Goal: Information Seeking & Learning: Find specific fact

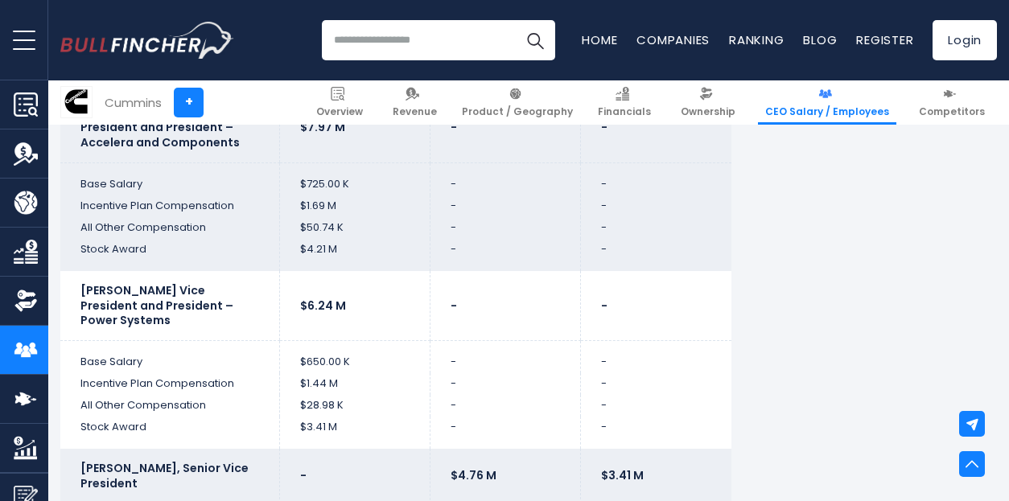
scroll to position [3867, 0]
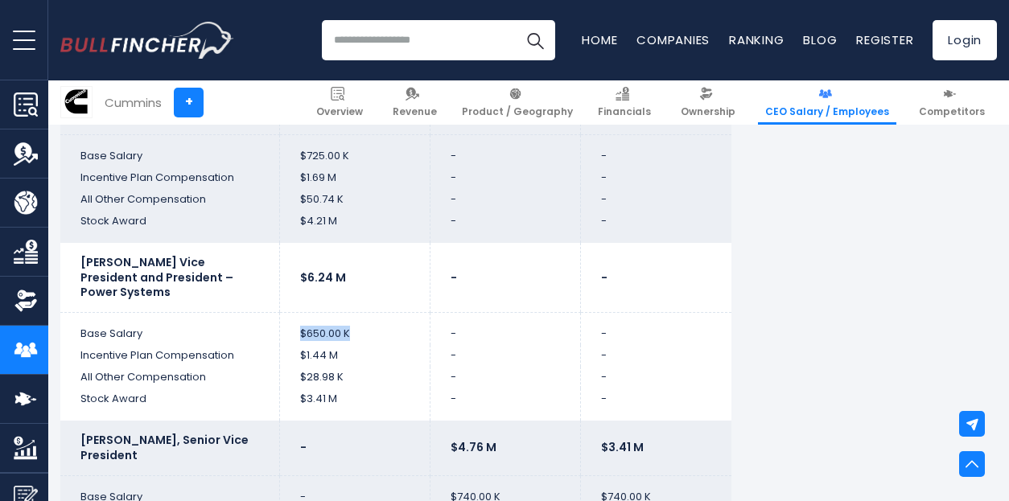
drag, startPoint x: 350, startPoint y: 305, endPoint x: 300, endPoint y: 307, distance: 49.9
click at [300, 313] on td "$650.00 K" at bounding box center [354, 329] width 150 height 32
click at [303, 313] on td "$650.00 K" at bounding box center [354, 329] width 150 height 32
click at [306, 313] on td "$650.00 K" at bounding box center [354, 329] width 150 height 32
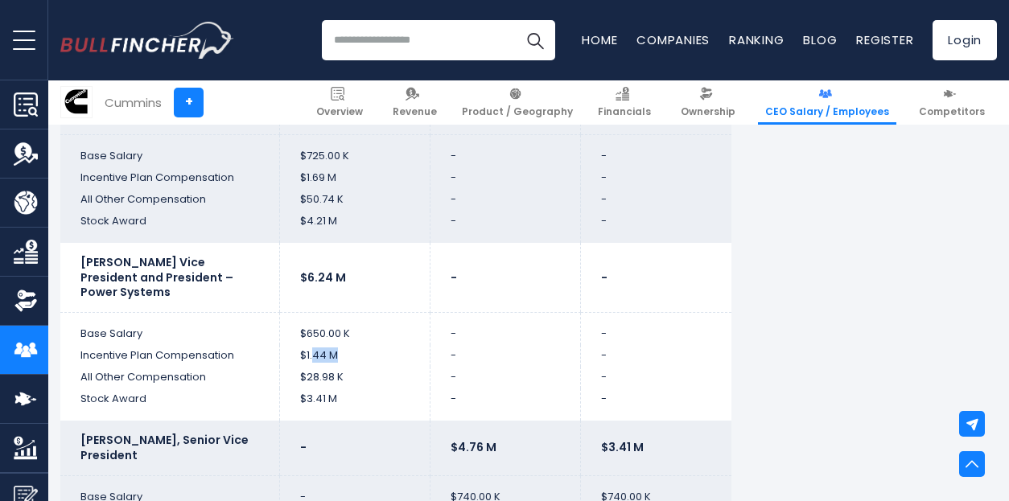
drag, startPoint x: 311, startPoint y: 326, endPoint x: 345, endPoint y: 324, distance: 33.8
click at [345, 345] on td "$1.44 M" at bounding box center [354, 356] width 150 height 22
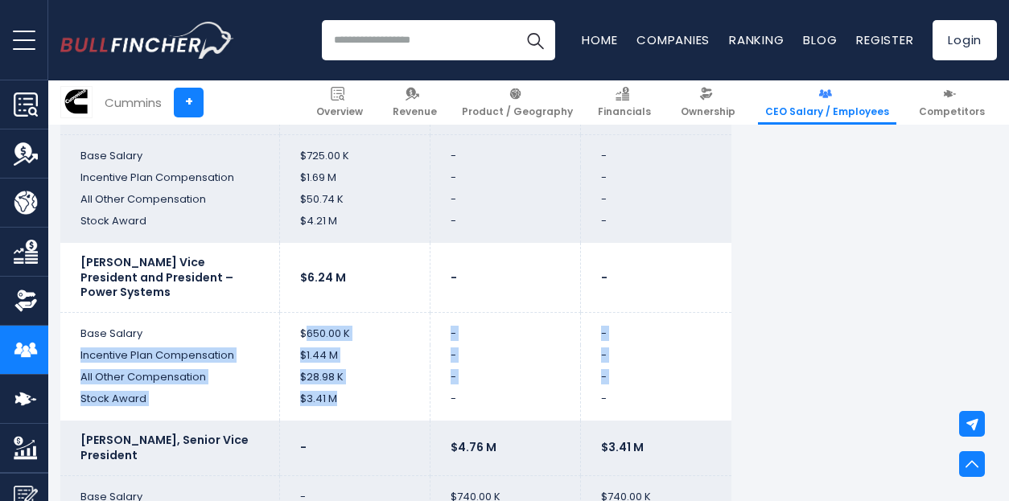
drag, startPoint x: 336, startPoint y: 362, endPoint x: 308, endPoint y: 311, distance: 58.7
click at [309, 313] on td "$650.00 K" at bounding box center [354, 329] width 150 height 32
